Goal: Task Accomplishment & Management: Complete application form

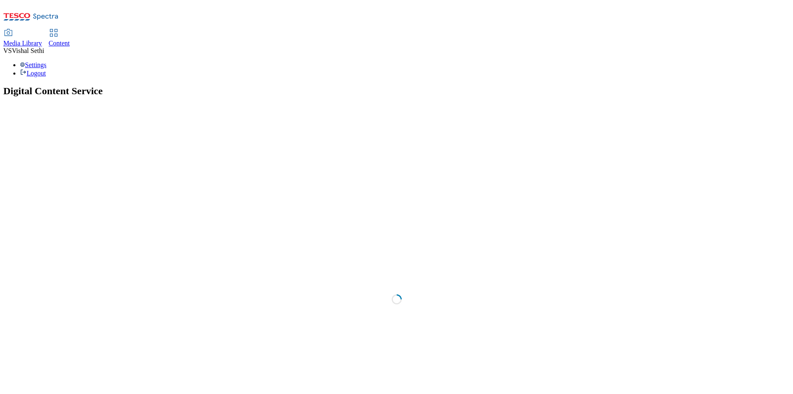
click at [512, 30] on div "Media Library Content VS Vishal Sethi Settings Logout" at bounding box center [396, 53] width 787 height 47
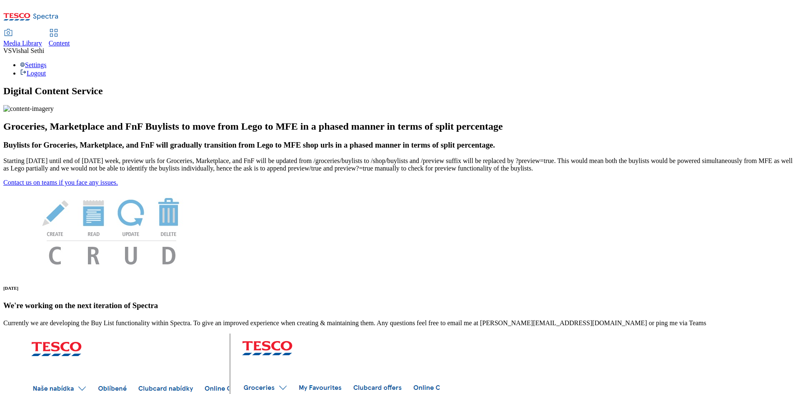
click at [512, 30] on div "Media Library Content VS Vishal Sethi Settings Logout" at bounding box center [399, 53] width 793 height 47
click at [70, 40] on span "Content" at bounding box center [59, 43] width 21 height 7
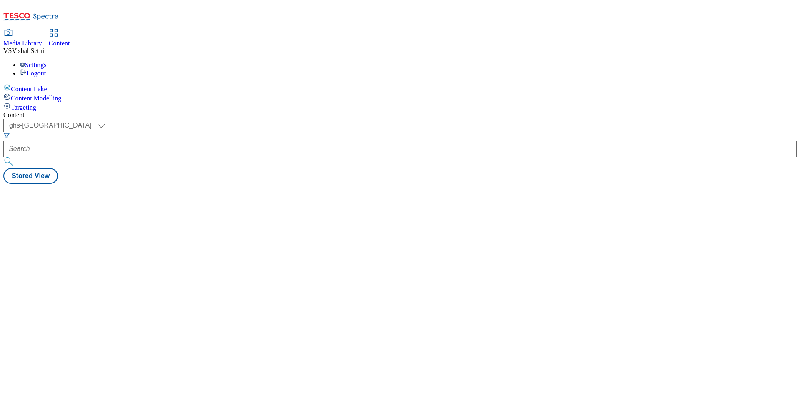
click at [377, 30] on div "Media Library Content VS Vishal Sethi Settings Logout" at bounding box center [399, 53] width 793 height 47
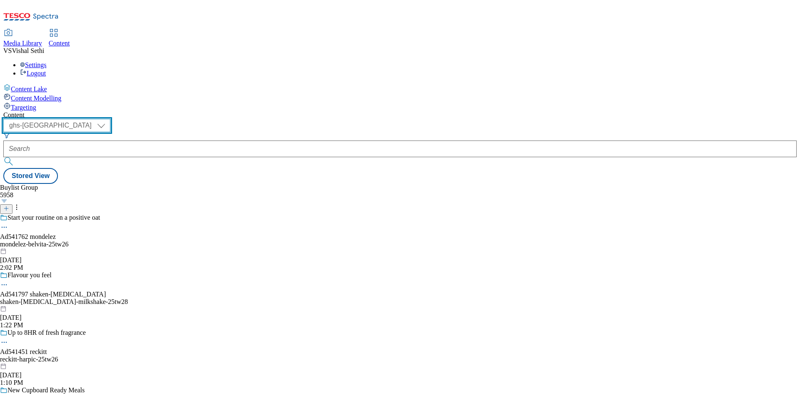
click at [110, 119] on select "ghs-roi ghs-uk" at bounding box center [56, 125] width 107 height 13
select select "ghs-roi"
click at [108, 119] on select "ghs-roi ghs-uk" at bounding box center [56, 125] width 107 height 13
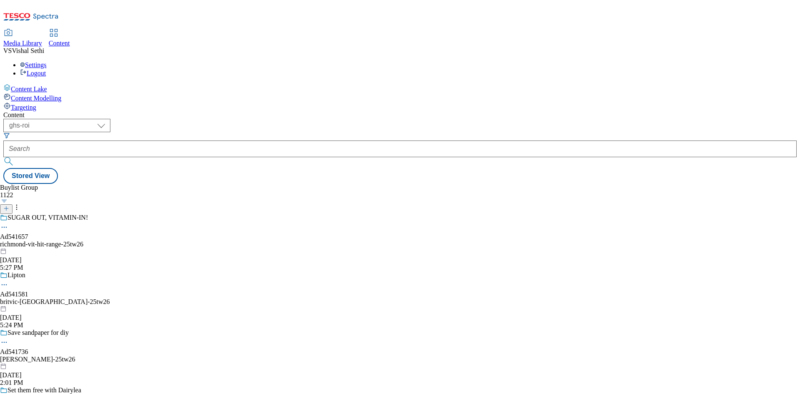
click at [428, 30] on div "Media Library Content VS Vishal Sethi Settings Logout" at bounding box center [399, 53] width 793 height 47
click at [375, 184] on div "Buylist Group 1122 SUGAR OUT, VITAMIN-IN! Ad541657 richmond-vit-hit-range-25tw2…" at bounding box center [399, 184] width 793 height 0
click at [9, 205] on icon at bounding box center [6, 208] width 6 height 6
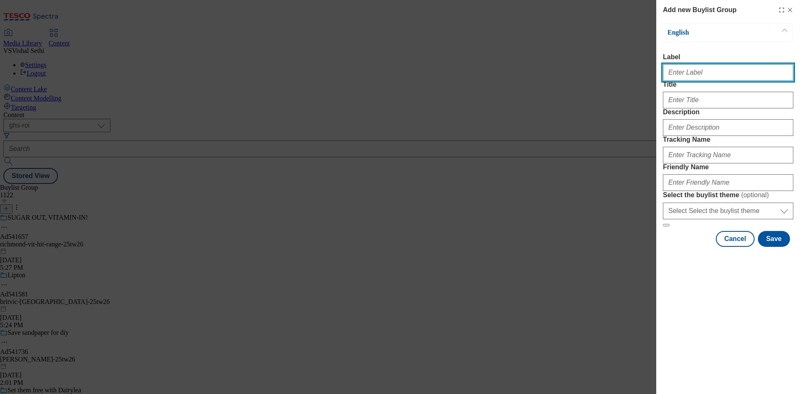
click at [714, 77] on input "Label" at bounding box center [728, 72] width 130 height 17
paste input "541706"
type input "Ad541706"
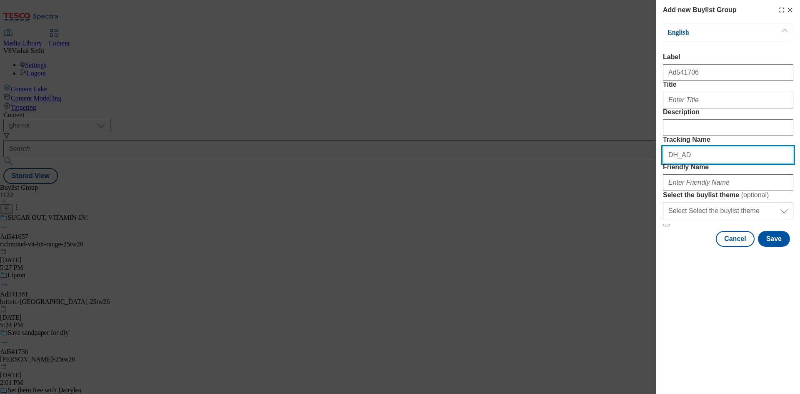
paste input "541706"
type input "DH_AD541706"
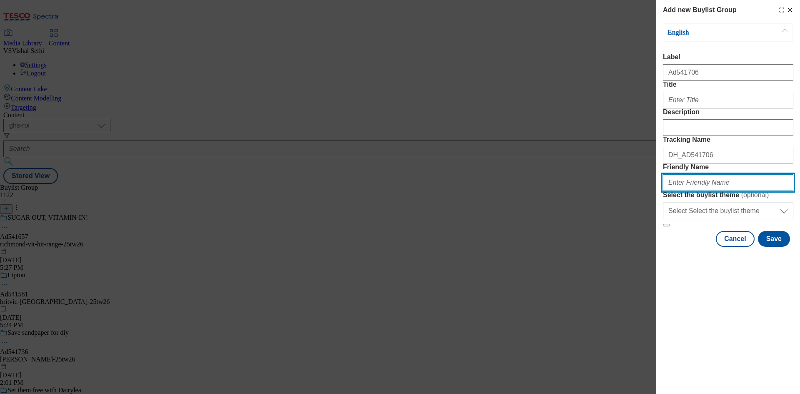
click at [701, 191] on input "Friendly Name" at bounding box center [728, 182] width 130 height 17
paste input "coca-cola-drinks-25tw26"
type input "coca-cola-drinks-25tw26"
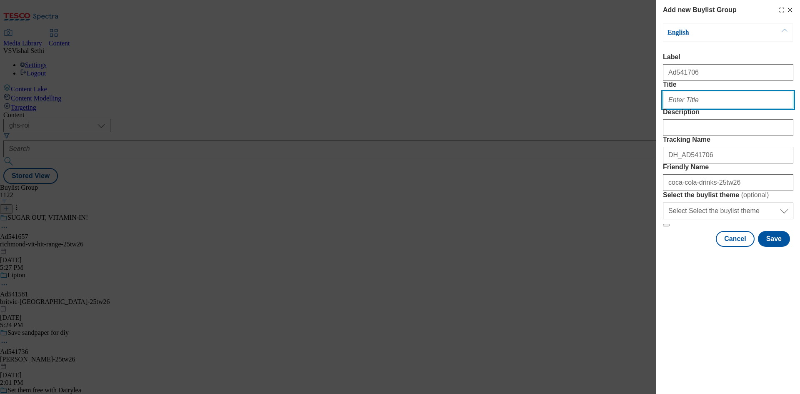
click at [690, 108] on input "Title" at bounding box center [728, 100] width 130 height 17
paste input "Bring home a coke"
type input "Bring home a coke"
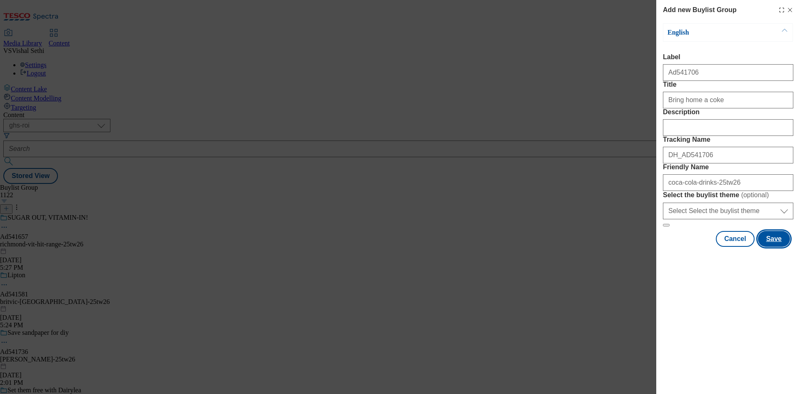
click at [775, 247] on button "Save" at bounding box center [773, 239] width 32 height 16
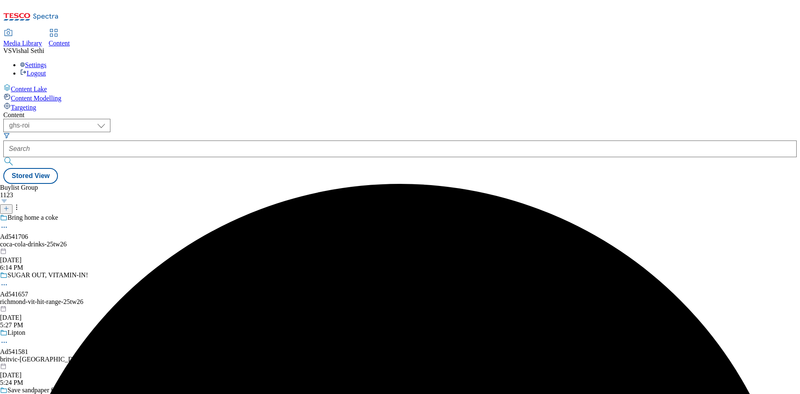
click at [140, 240] on div "coca-cola-drinks-25tw26" at bounding box center [70, 243] width 140 height 7
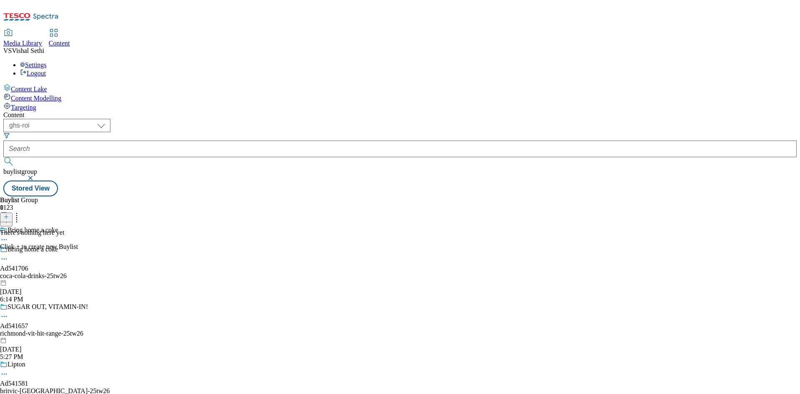
click at [9, 214] on icon at bounding box center [6, 217] width 6 height 6
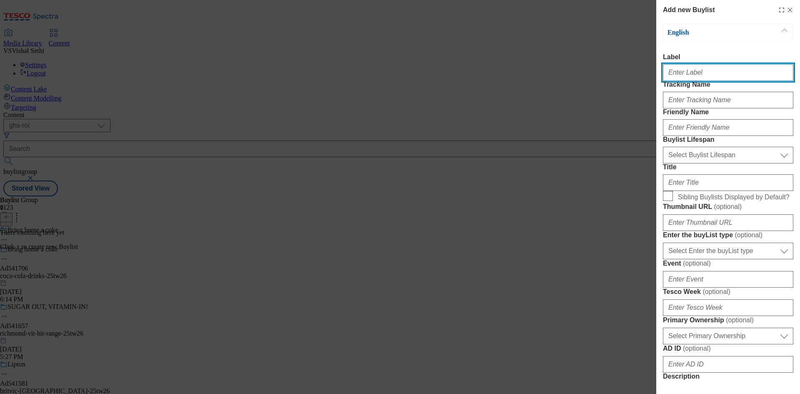
click at [712, 80] on input "Label" at bounding box center [728, 72] width 130 height 17
paste input "541706"
type input "Ad541706"
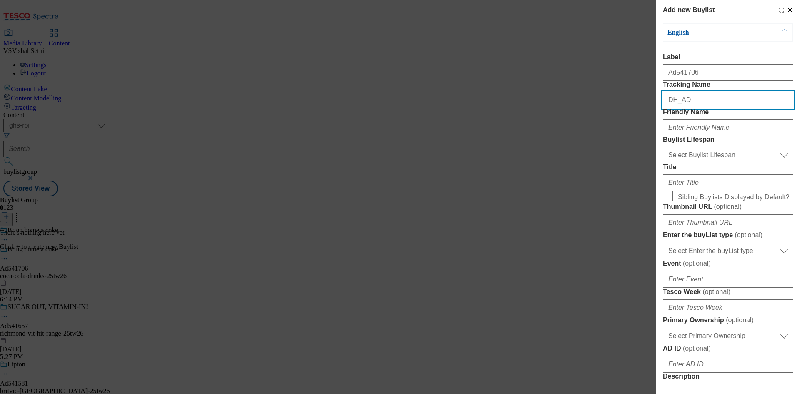
paste input "541706"
type input "DH_AD541706"
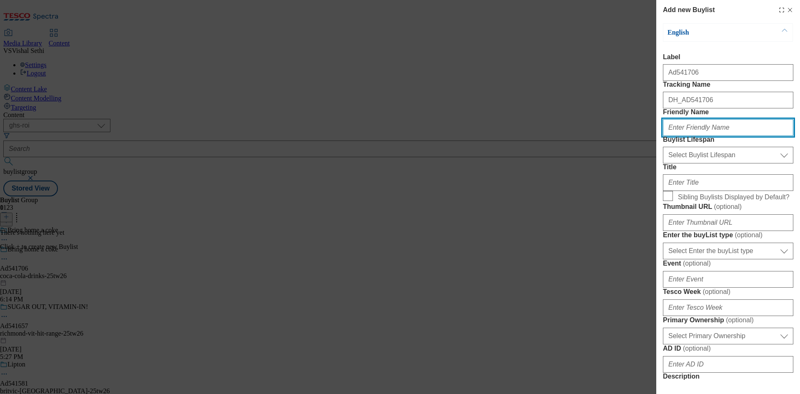
click at [702, 136] on input "Friendly Name" at bounding box center [728, 127] width 130 height 17
paste input "coca-cola"
type input "coca-cola"
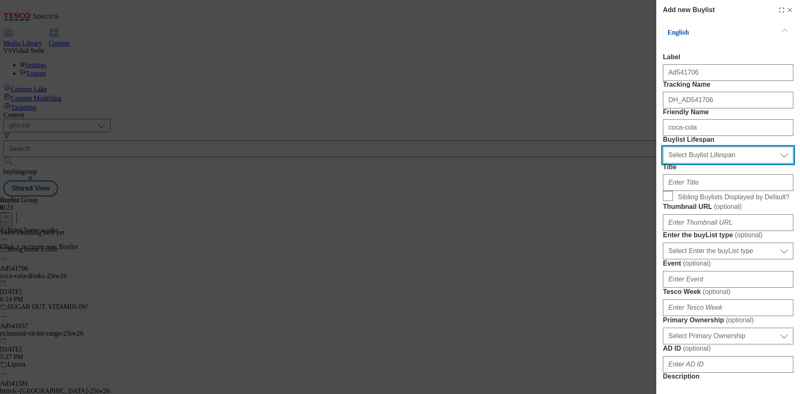
click at [715, 163] on select "Select Buylist Lifespan evergreen seasonal tactical" at bounding box center [728, 155] width 130 height 17
select select "tactical"
click at [663, 163] on select "Select Buylist Lifespan evergreen seasonal tactical" at bounding box center [728, 155] width 130 height 17
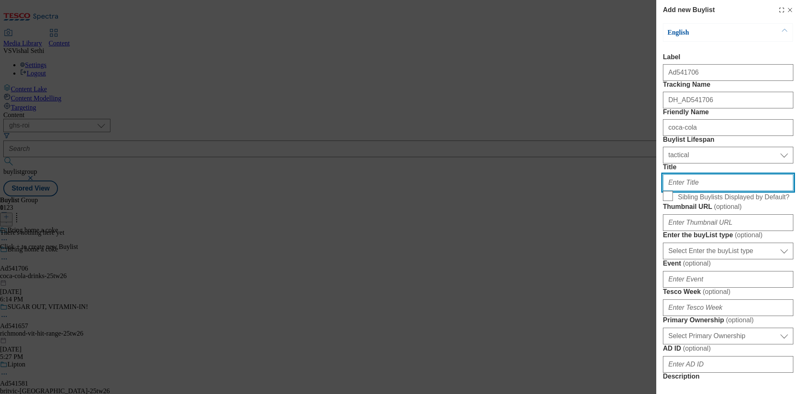
click at [708, 191] on input "Title" at bounding box center [728, 182] width 130 height 17
click at [703, 191] on input "Title" at bounding box center [728, 182] width 130 height 17
paste input "Scan and play for a chance to win one of 100's of prizes"
type input "Scan and play for a chance to win one of 100's of prizes"
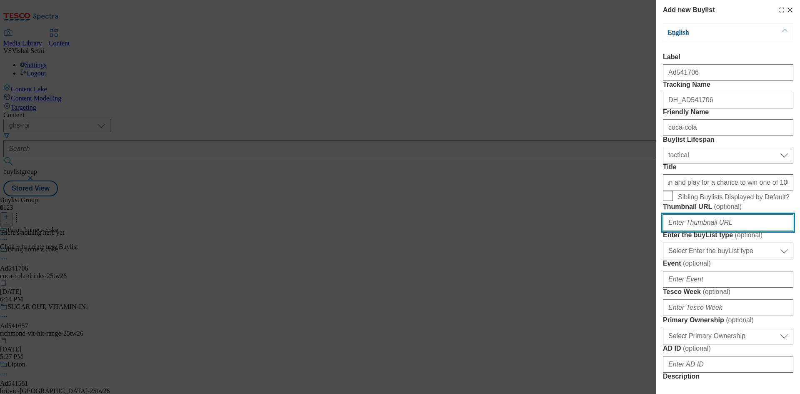
click at [723, 231] on input "Thumbnail URL ( optional )" at bounding box center [728, 222] width 130 height 17
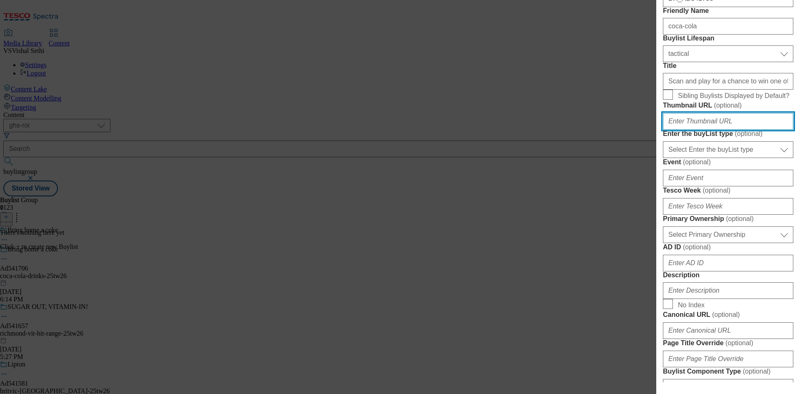
scroll to position [125, 0]
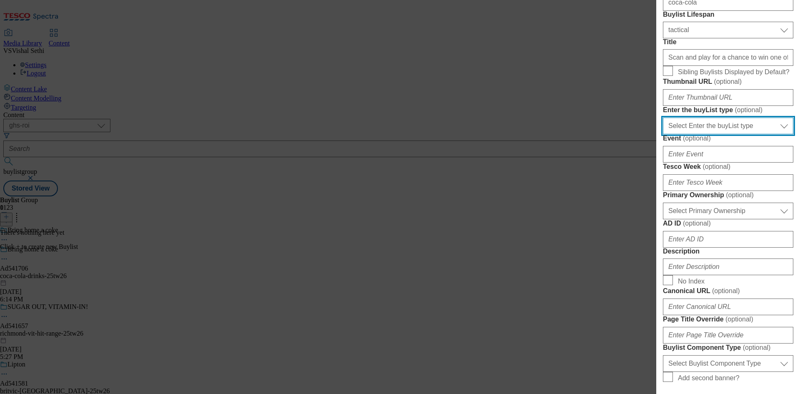
click at [759, 134] on select "Select Enter the buyList type event supplier funded long term >4 weeks supplier…" at bounding box center [728, 125] width 130 height 17
select select "supplier funded short term 1-3 weeks"
click at [663, 134] on select "Select Enter the buyList type event supplier funded long term >4 weeks supplier…" at bounding box center [728, 125] width 130 height 17
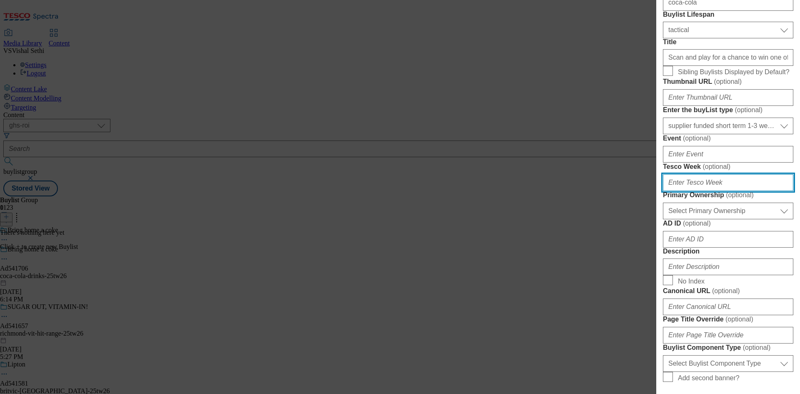
click at [720, 191] on input "Tesco Week ( optional )" at bounding box center [728, 182] width 130 height 17
type input "26"
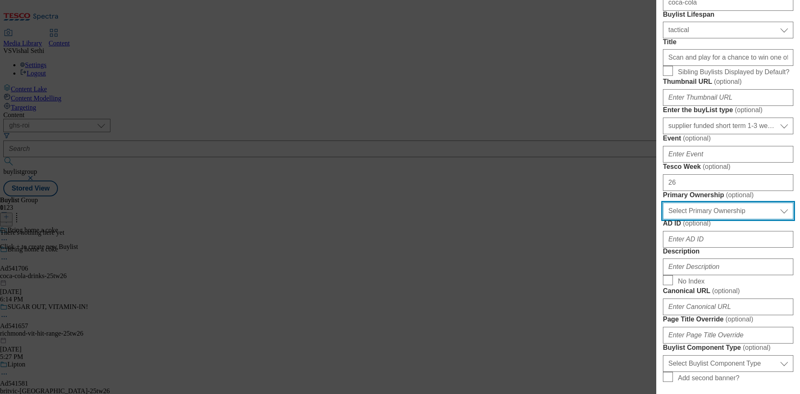
select select "dunnhumby"
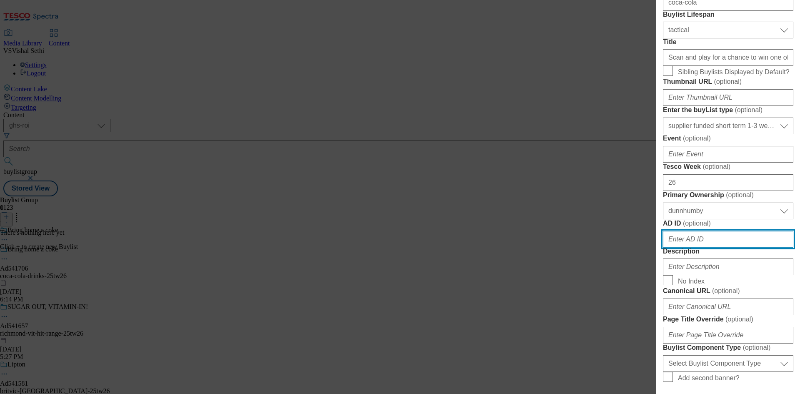
scroll to position [141, 0]
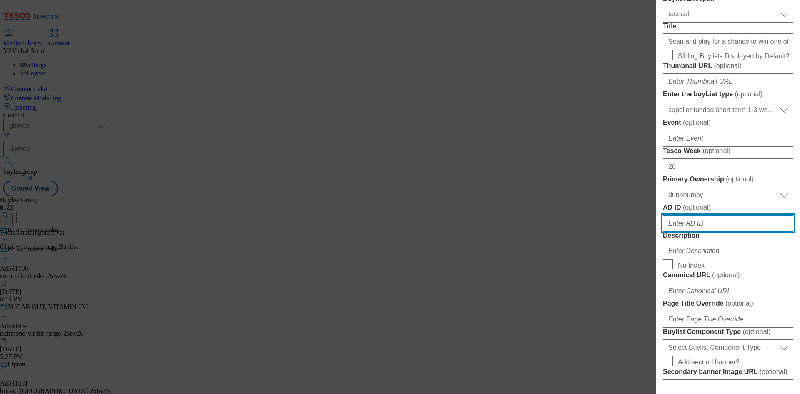
paste input "541706"
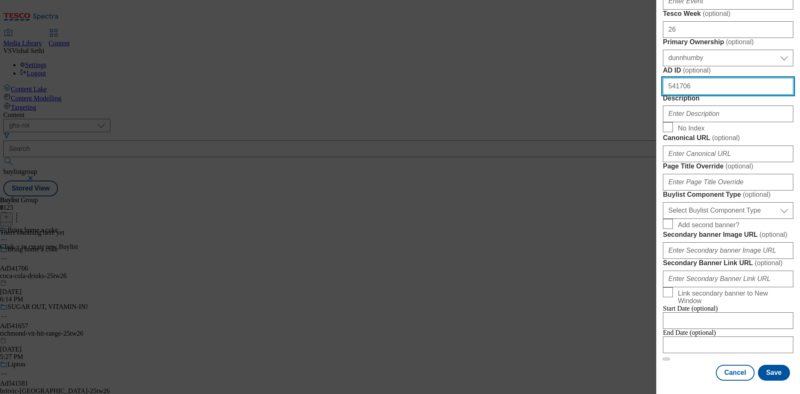
scroll to position [349, 0]
type input "541706"
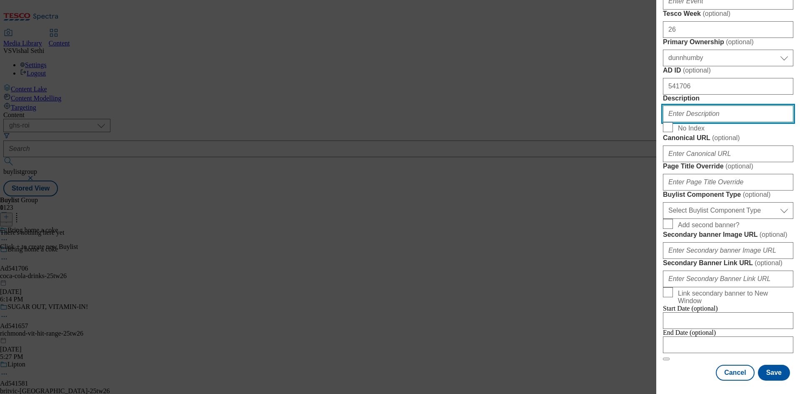
click at [722, 122] on input "Description" at bounding box center [728, 113] width 130 height 17
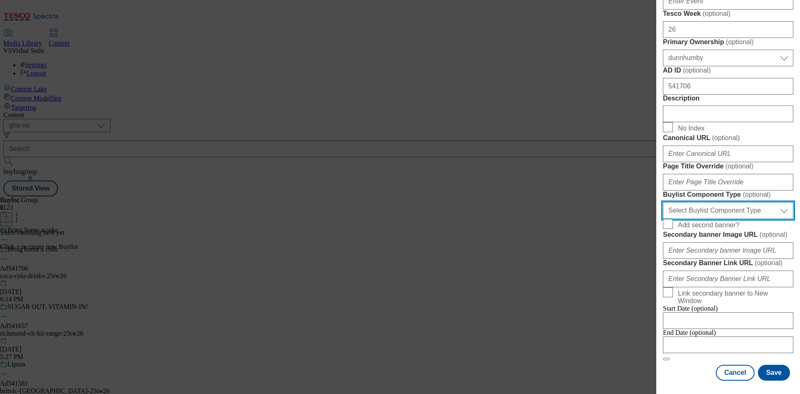
click at [728, 219] on select "Select Buylist Component Type Banner Competition Header Meal" at bounding box center [728, 210] width 130 height 17
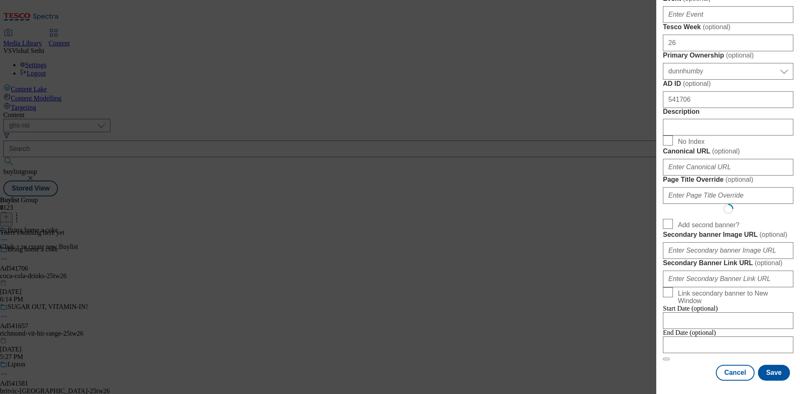
select select "Banner"
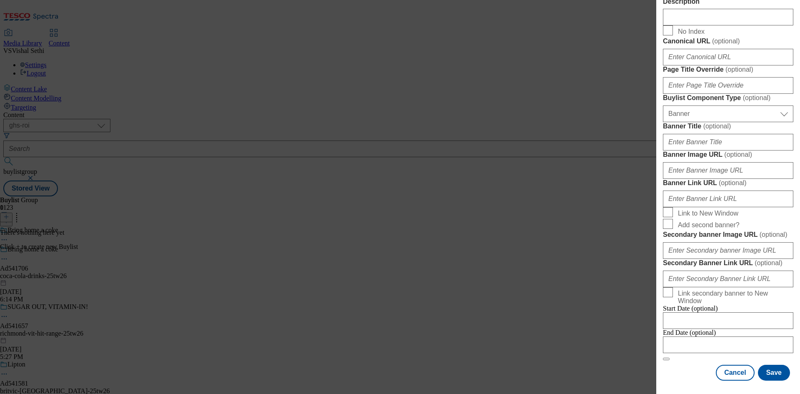
scroll to position [730, 0]
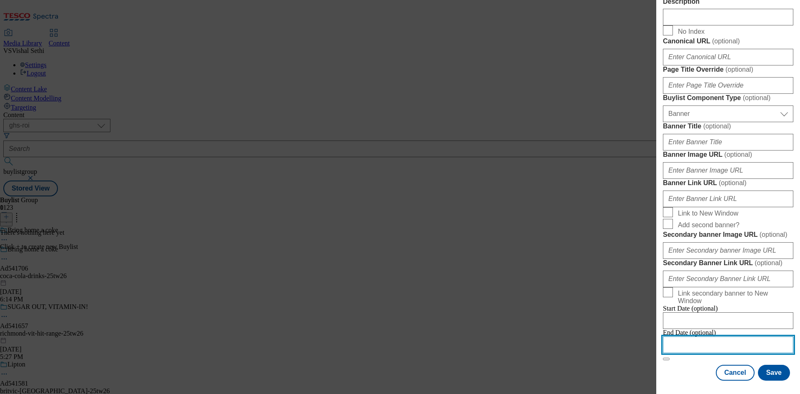
click at [725, 339] on input "Modal" at bounding box center [728, 344] width 130 height 17
select select "2025"
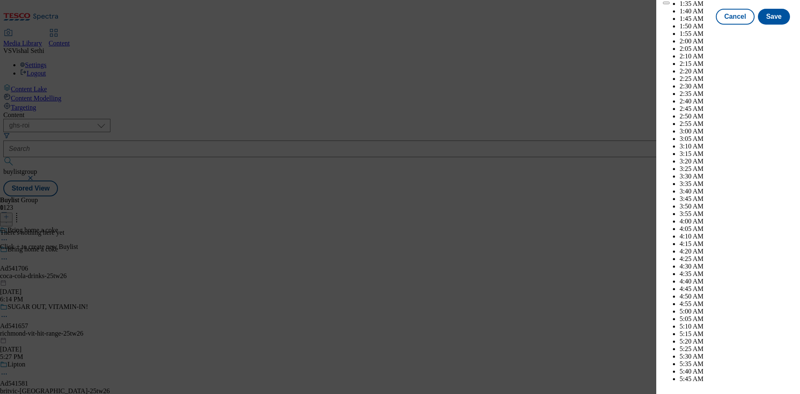
scroll to position [3370, 0]
select select "November"
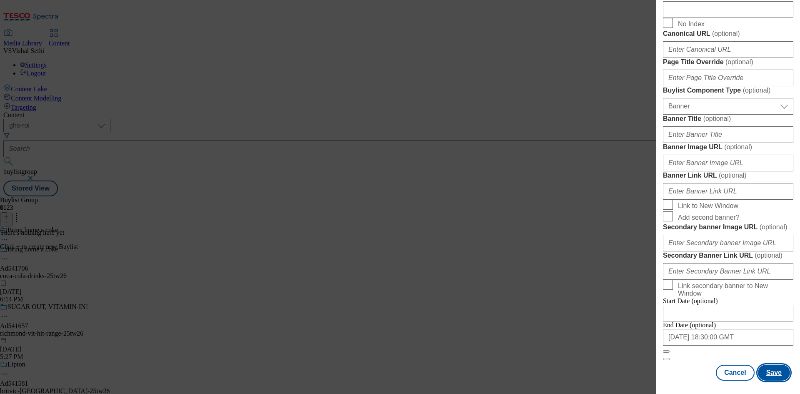
click at [765, 376] on button "Save" at bounding box center [773, 372] width 32 height 16
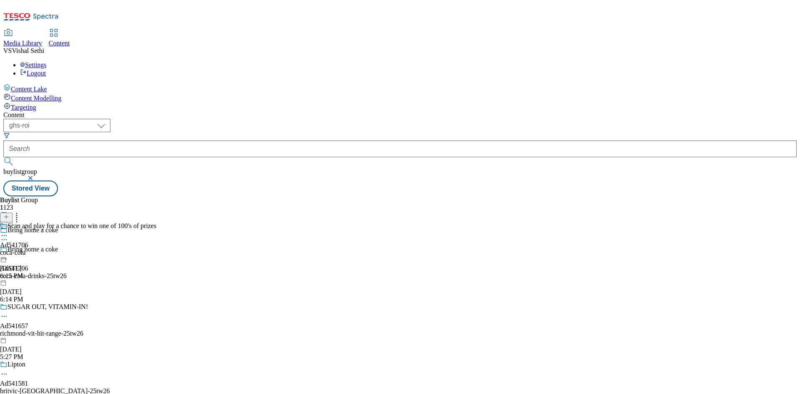
click at [156, 249] on div "coca-cola" at bounding box center [78, 252] width 156 height 7
click at [9, 214] on icon at bounding box center [6, 217] width 6 height 6
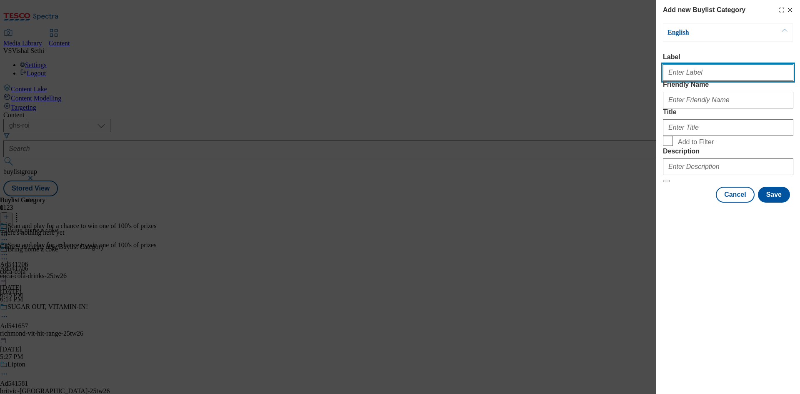
click at [712, 81] on input "Label" at bounding box center [728, 72] width 130 height 17
paste input "541706"
type input "Ad541706"
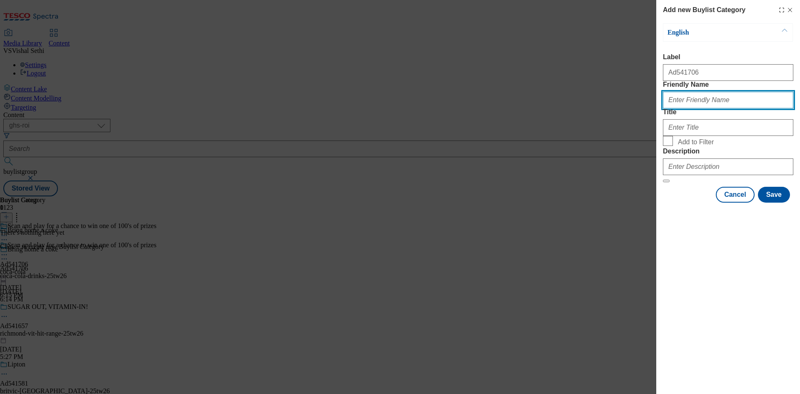
click at [708, 108] on input "Friendly Name" at bounding box center [728, 100] width 130 height 17
paste input "coca-cola-drinks"
type input "coca-cola-drinks"
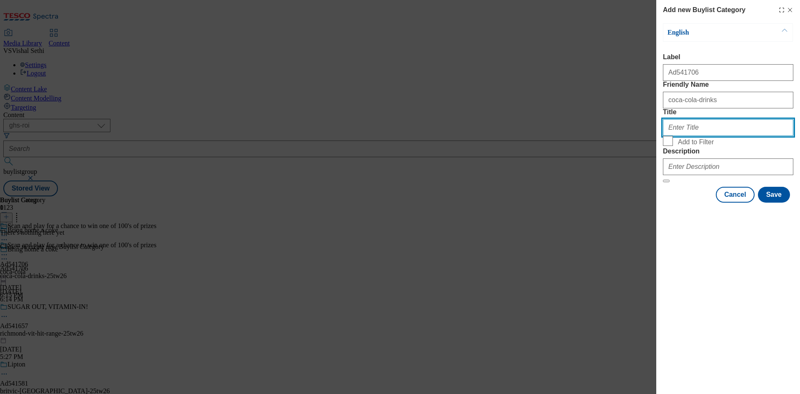
paste input "Coca-Cola ROI"
type input "Coca-Cola ROI"
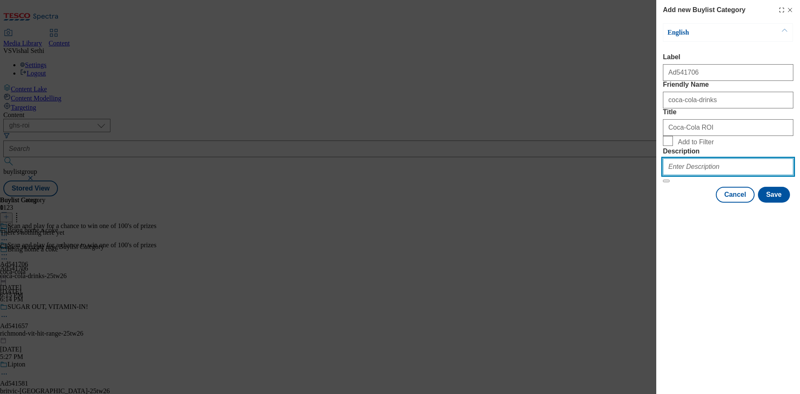
click at [722, 175] on input "Description" at bounding box center [728, 166] width 130 height 17
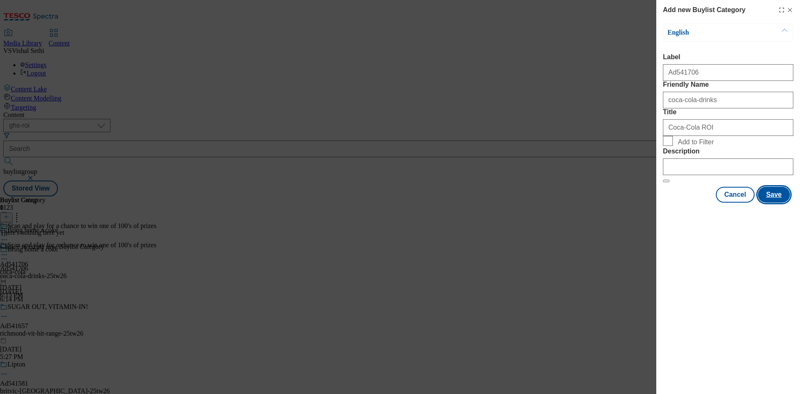
click at [784, 202] on button "Save" at bounding box center [773, 195] width 32 height 16
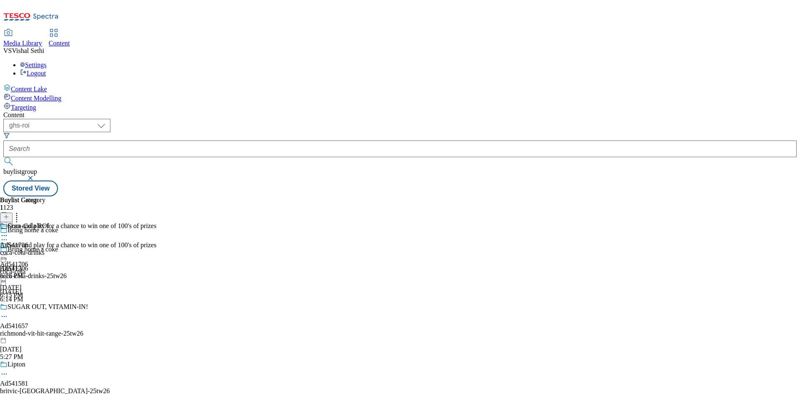
click at [49, 249] on div "coca-cola-drinks" at bounding box center [24, 252] width 49 height 7
click at [9, 214] on icon at bounding box center [6, 217] width 6 height 6
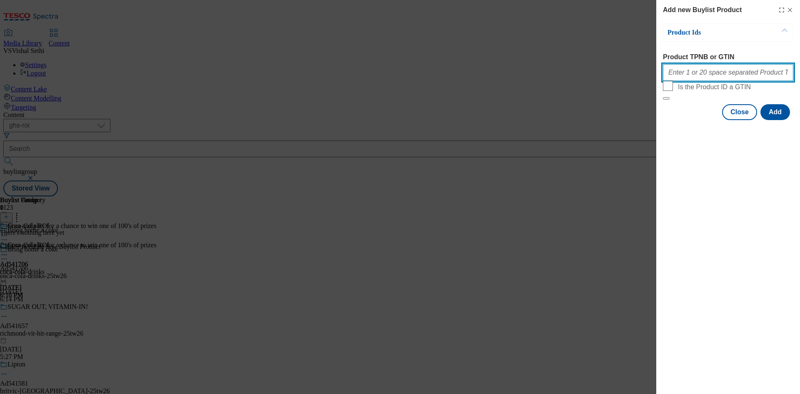
click at [743, 75] on input "Product TPNB or GTIN" at bounding box center [728, 72] width 130 height 17
paste input "92658527 92802259 92753790 92605153 92752847 92661033 92659090 92606198 9303627…"
type input "92658527 92802259 92753790 92605153 92752847 92661033 92659090 92606198 9303627…"
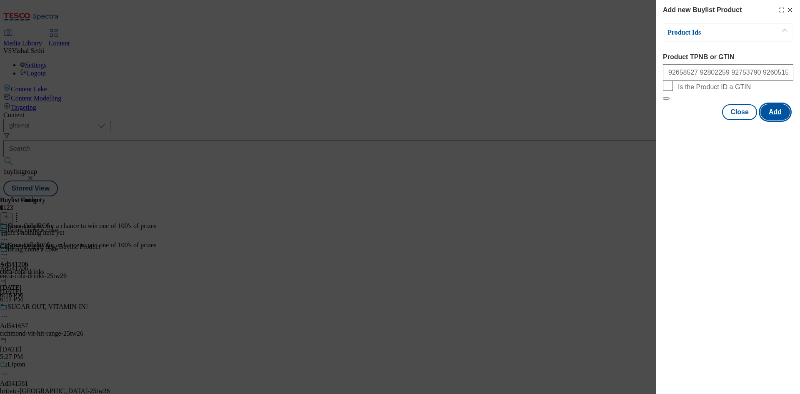
click at [781, 120] on button "Add" at bounding box center [775, 112] width 30 height 16
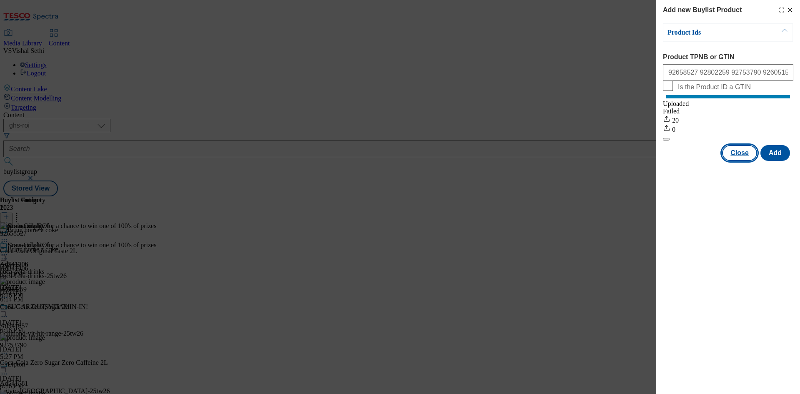
click at [740, 161] on button "Close" at bounding box center [739, 153] width 35 height 16
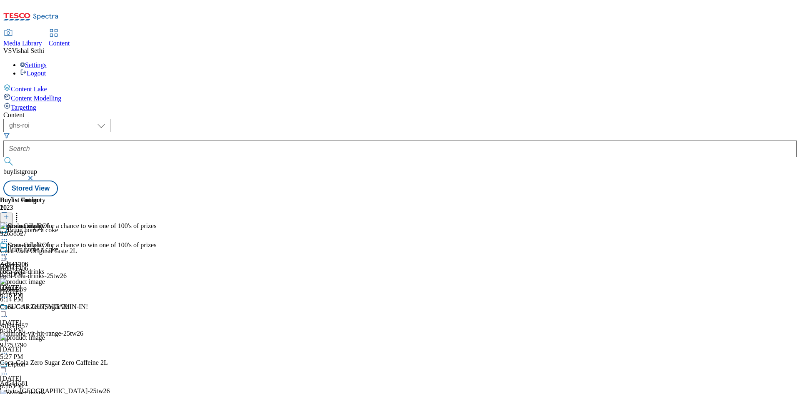
click at [8, 254] on icon at bounding box center [4, 258] width 8 height 8
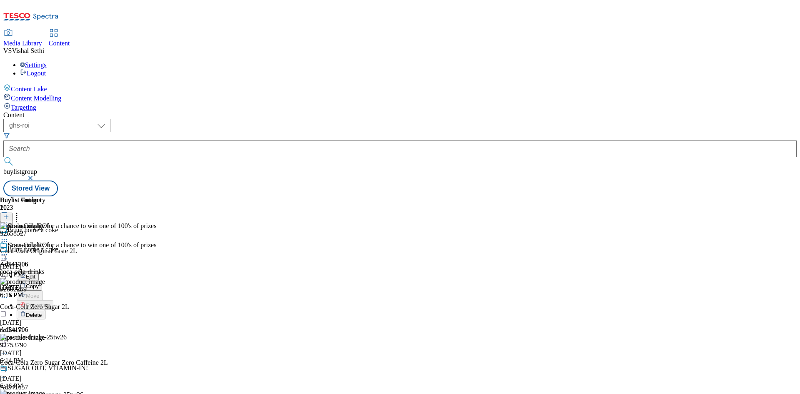
click at [39, 271] on button "Edit" at bounding box center [28, 276] width 22 height 10
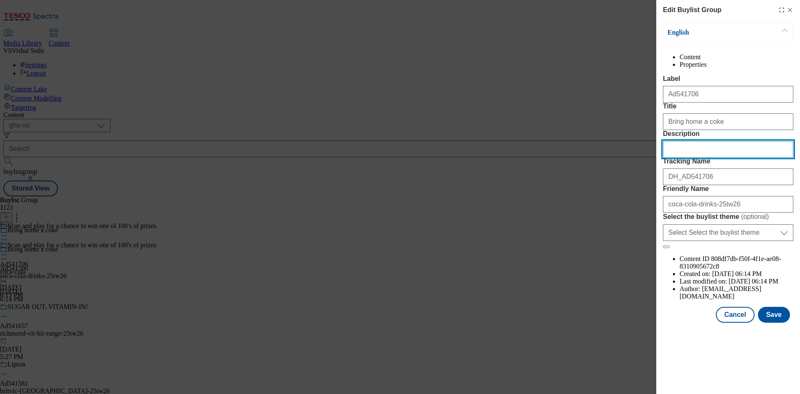
click at [716, 157] on input "Description" at bounding box center [728, 149] width 130 height 17
paste input "Coca-Cola Original Taste 2L"
type input "Coca-Cola Original Taste 2L"
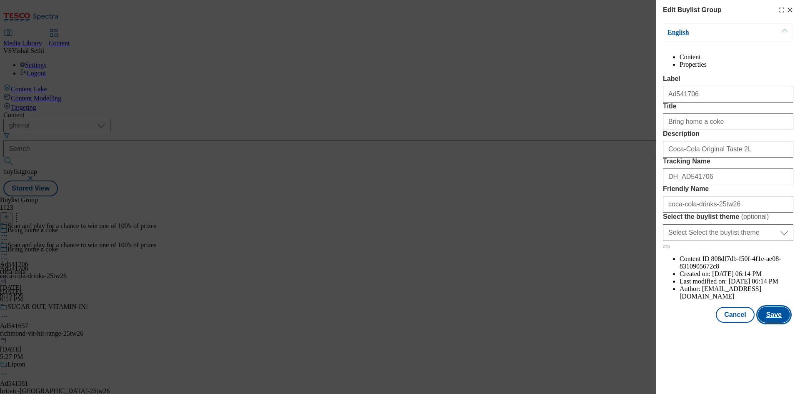
click at [778, 322] on button "Save" at bounding box center [773, 314] width 32 height 16
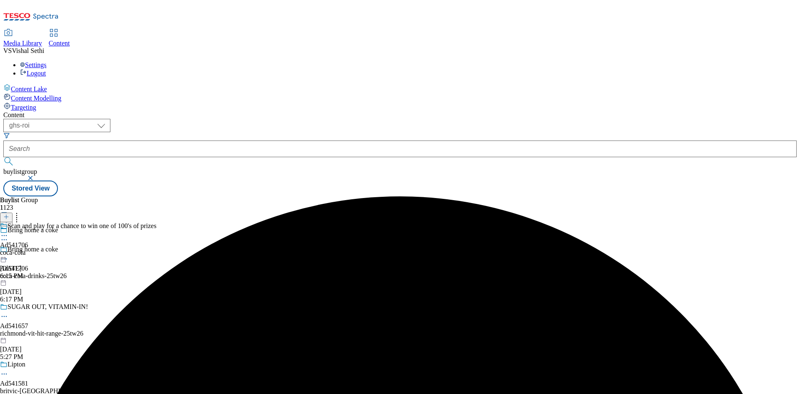
click at [8, 231] on icon at bounding box center [4, 235] width 8 height 8
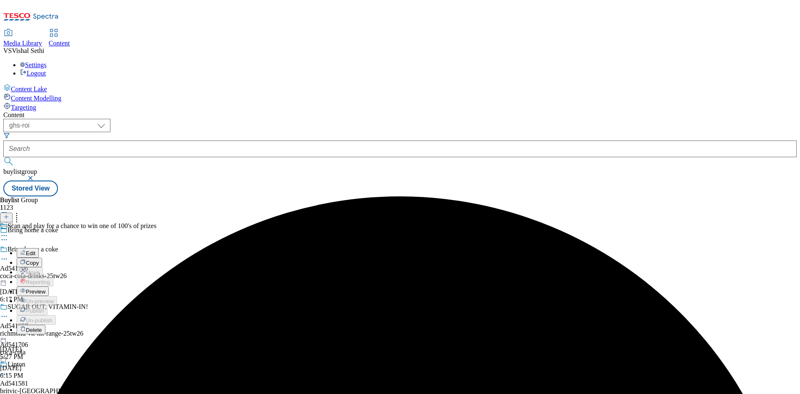
click at [35, 250] on span "Edit" at bounding box center [31, 253] width 10 height 6
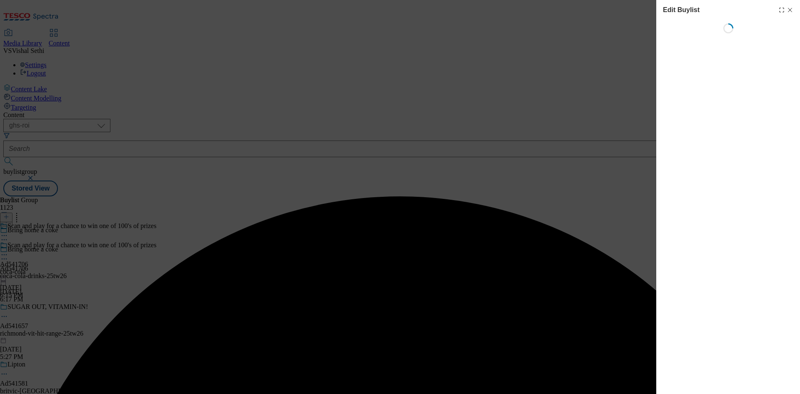
select select "tactical"
select select "supplier funded short term 1-3 weeks"
select select "dunnhumby"
select select "Banner"
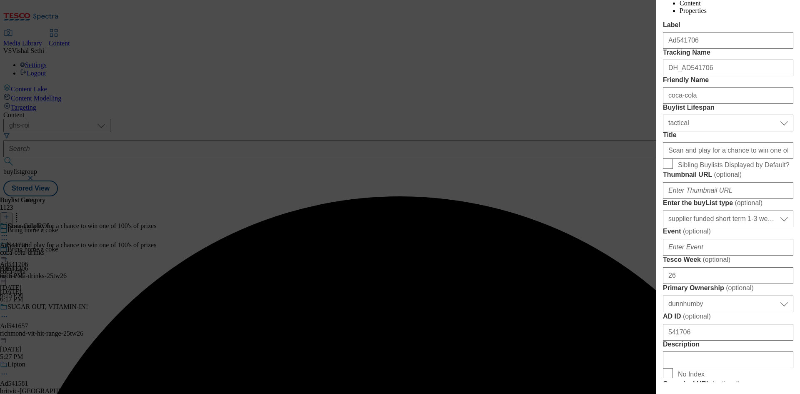
scroll to position [292, 0]
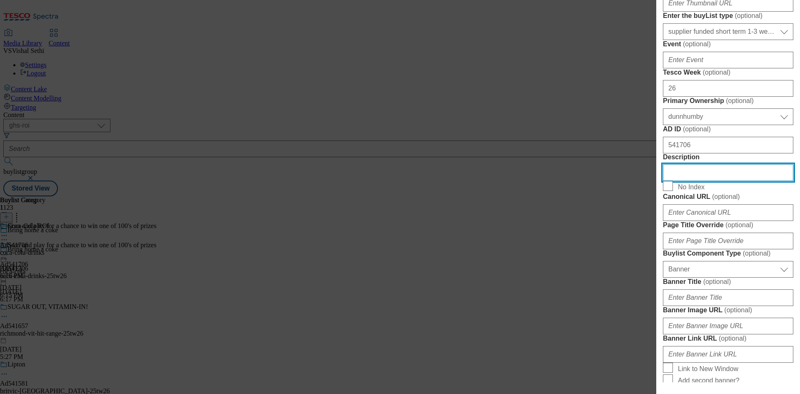
click at [700, 181] on input "Description" at bounding box center [728, 172] width 130 height 17
paste input "Coca-Cola Original Taste 2L"
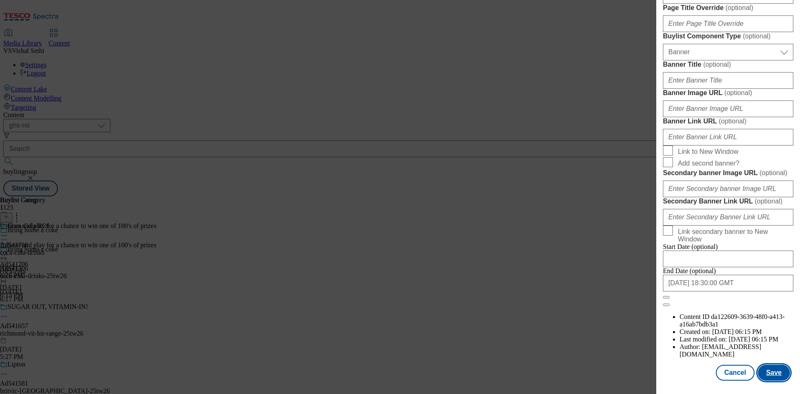
scroll to position [818, 0]
type input "Coca-Cola Original Taste 2L"
click at [765, 372] on button "Save" at bounding box center [773, 372] width 32 height 16
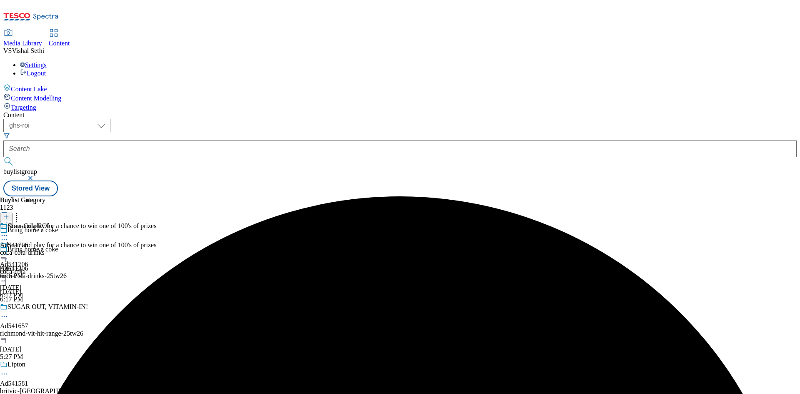
click at [8, 231] on icon at bounding box center [4, 235] width 8 height 8
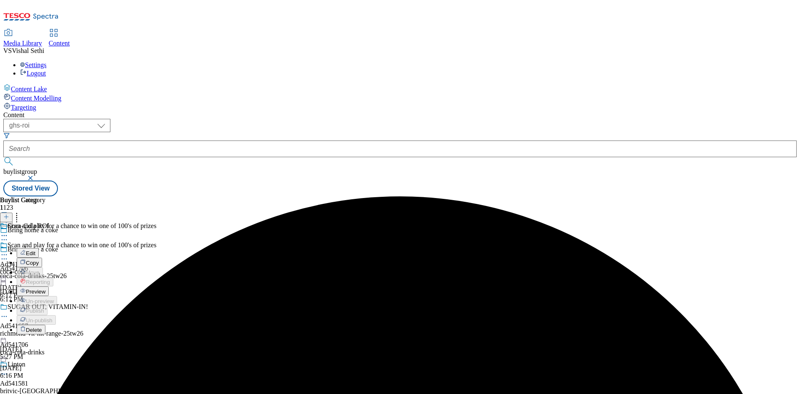
click at [35, 250] on span "Edit" at bounding box center [31, 253] width 10 height 6
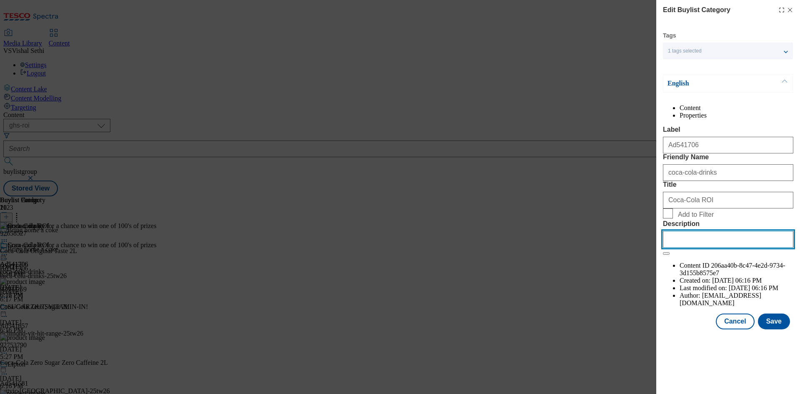
click at [716, 247] on input "Description" at bounding box center [728, 239] width 130 height 17
paste input "Coca-Cola Original Taste 2L"
type input "Coca-Cola Original Taste 2L"
click at [770, 329] on button "Save" at bounding box center [773, 321] width 32 height 16
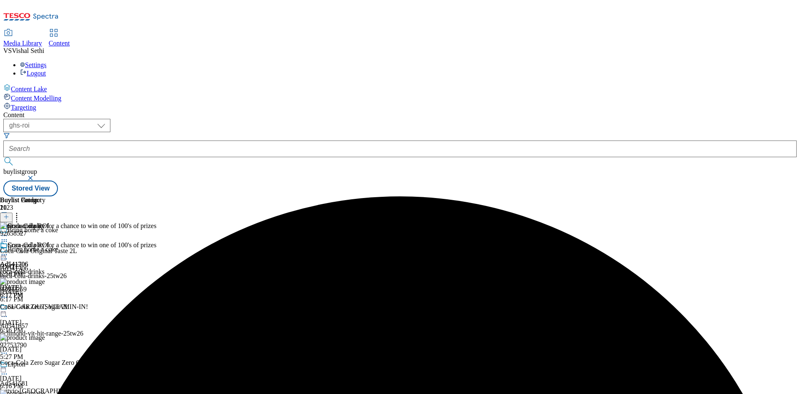
click at [8, 250] on icon at bounding box center [4, 254] width 8 height 8
click at [45, 307] on span "Preview" at bounding box center [36, 310] width 20 height 6
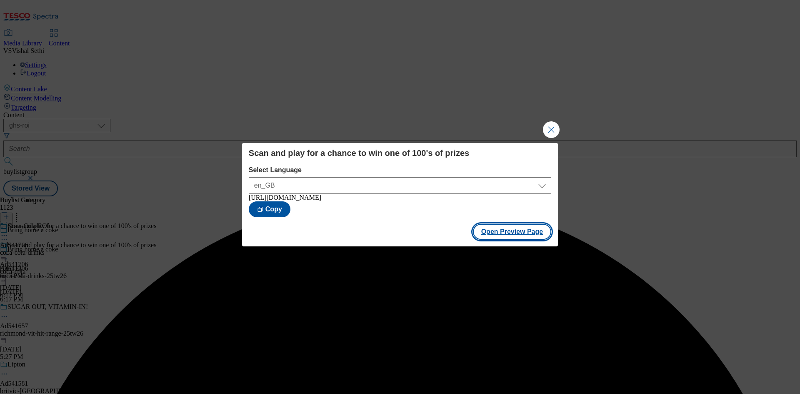
click at [514, 235] on button "Open Preview Page" at bounding box center [512, 232] width 79 height 16
click at [550, 127] on button "Close Modal" at bounding box center [551, 129] width 17 height 17
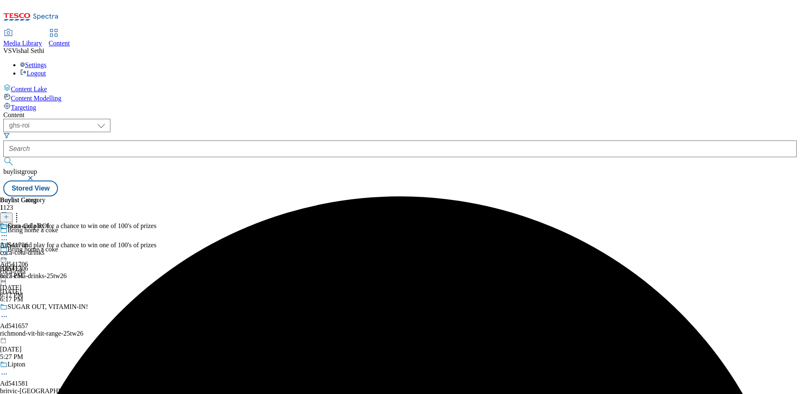
click at [8, 250] on icon at bounding box center [4, 254] width 8 height 8
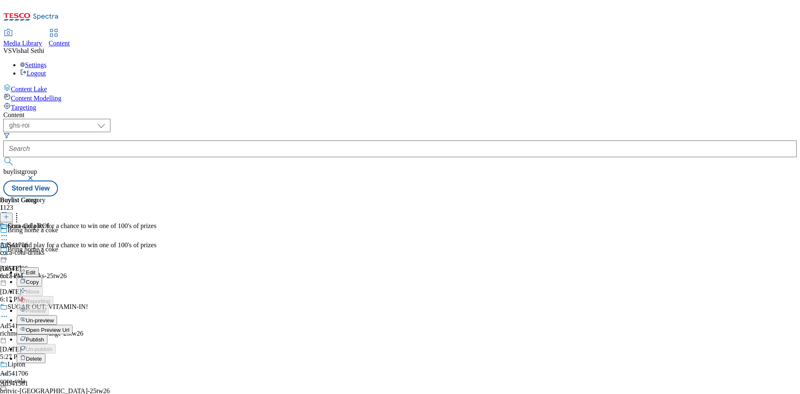
click at [44, 336] on span "Publish" at bounding box center [35, 339] width 18 height 6
